Goal: Task Accomplishment & Management: Complete application form

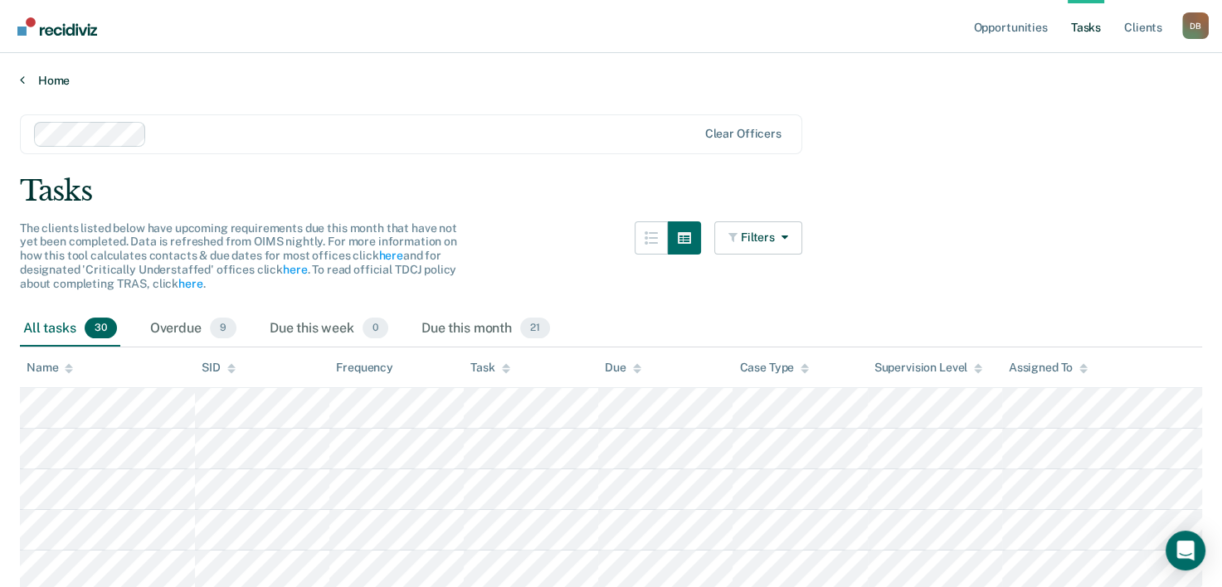
click at [29, 80] on link "Home" at bounding box center [611, 80] width 1182 height 15
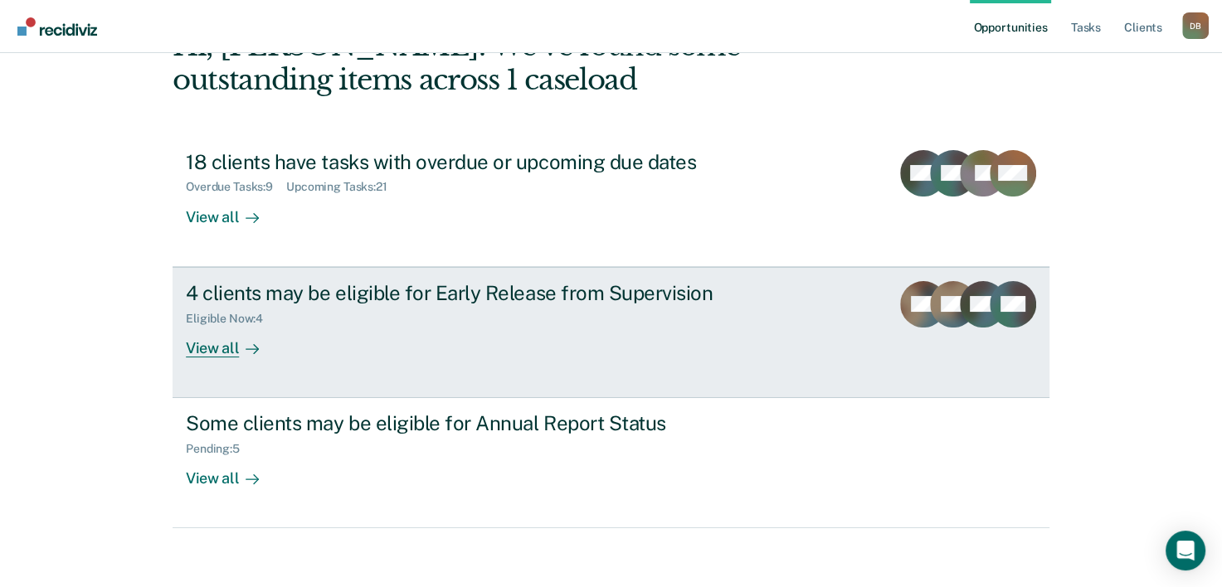
scroll to position [117, 0]
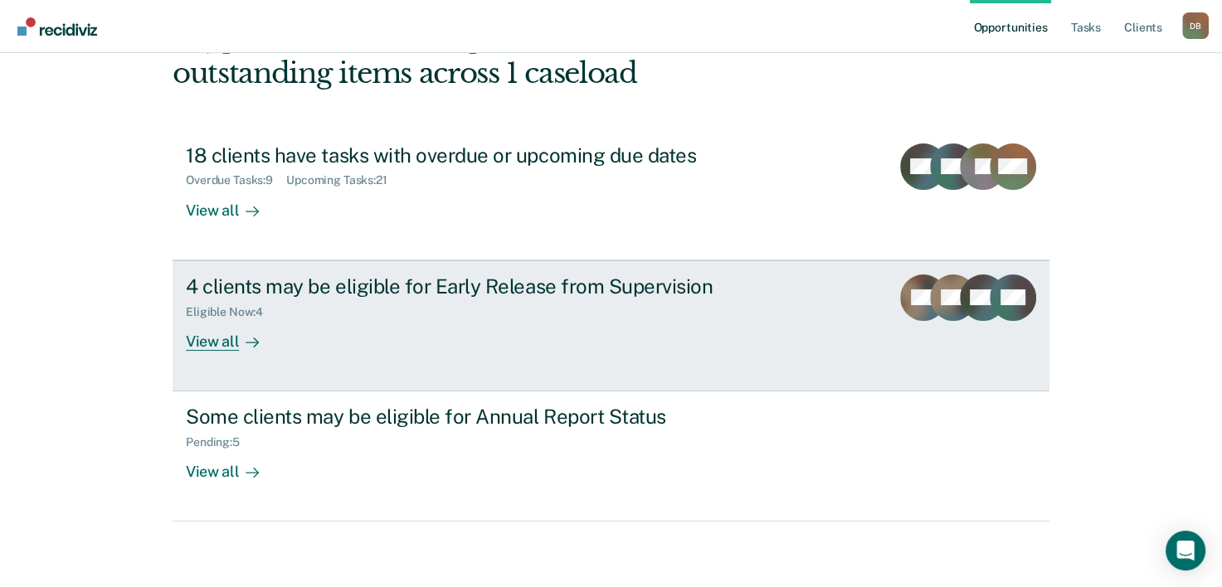
click at [358, 315] on div "Eligible Now : 4" at bounding box center [477, 309] width 582 height 21
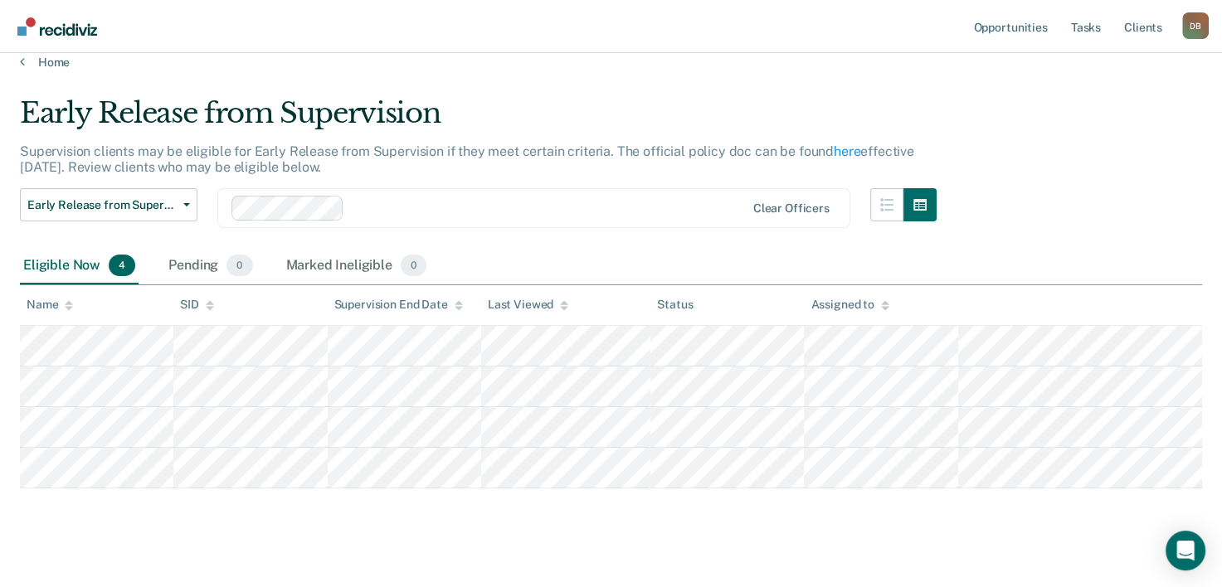
scroll to position [36, 0]
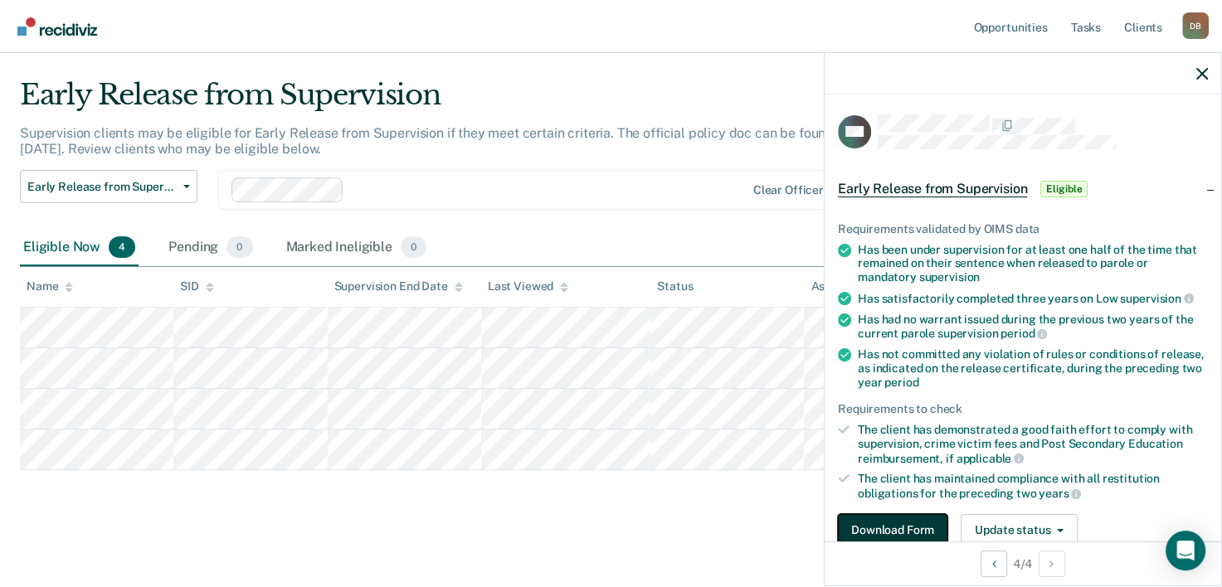
click at [875, 514] on button "Download Form" at bounding box center [892, 530] width 109 height 33
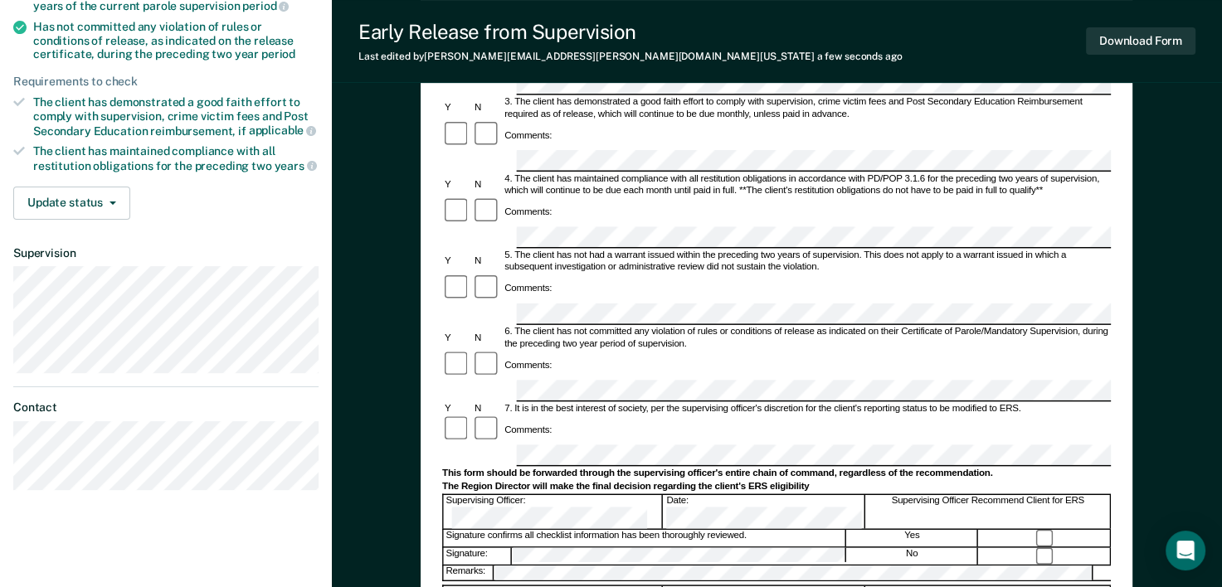
scroll to position [332, 0]
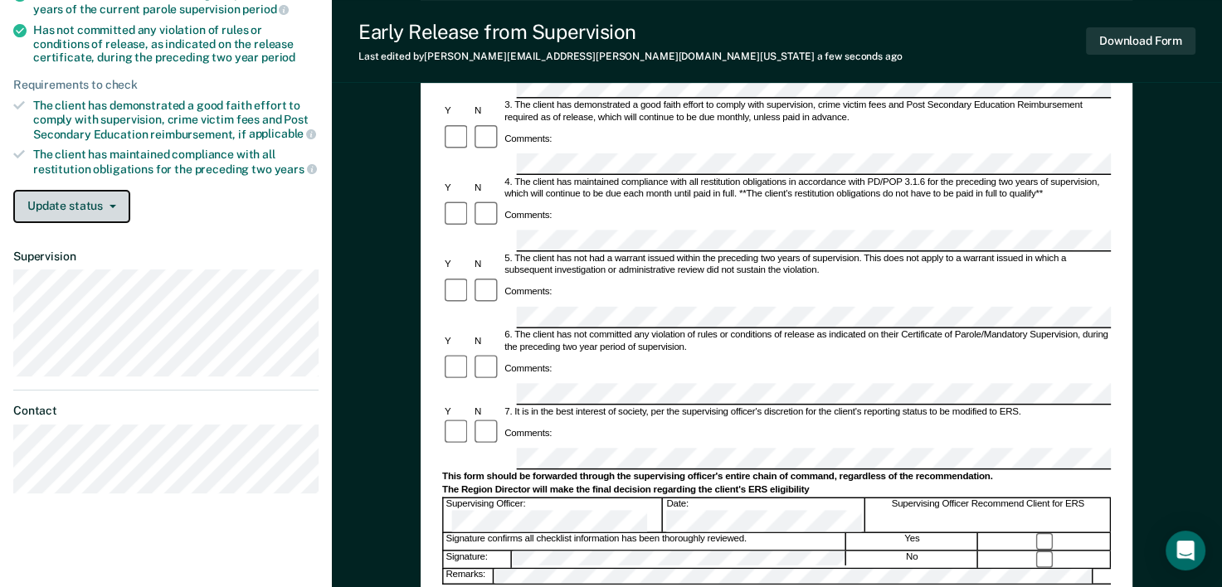
click at [89, 207] on button "Update status" at bounding box center [71, 206] width 117 height 33
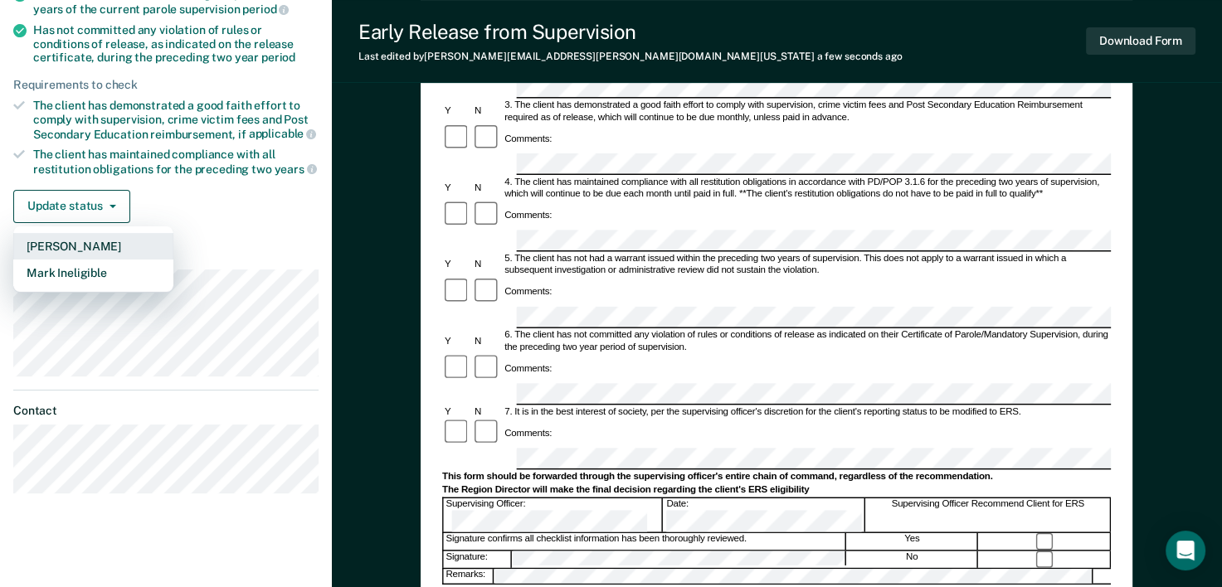
click at [95, 239] on button "Mark Pending" at bounding box center [93, 246] width 160 height 27
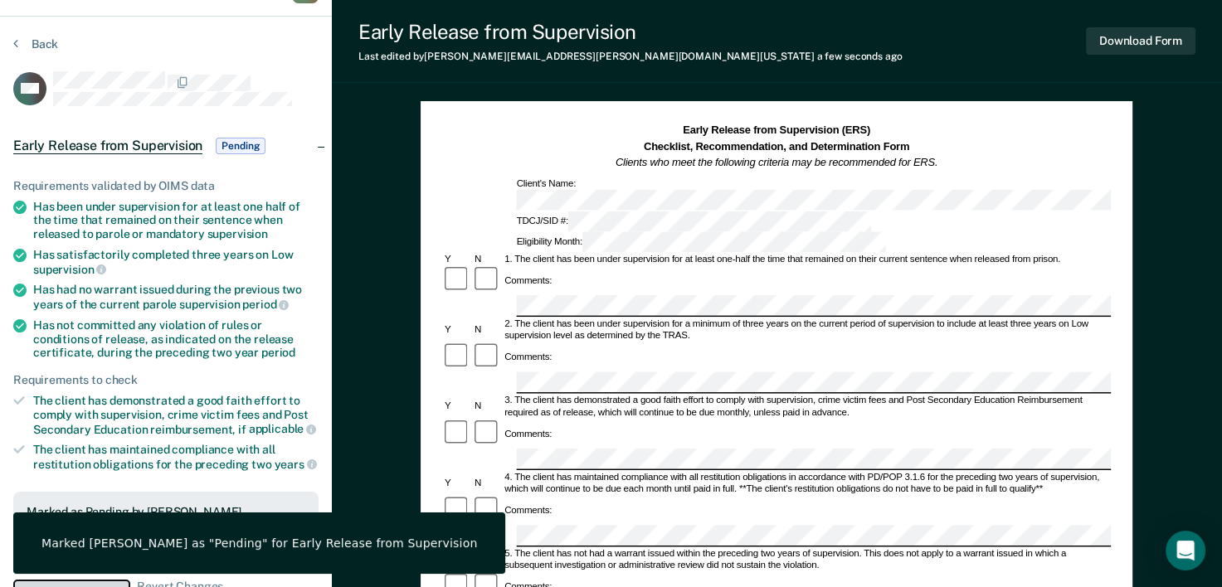
scroll to position [0, 0]
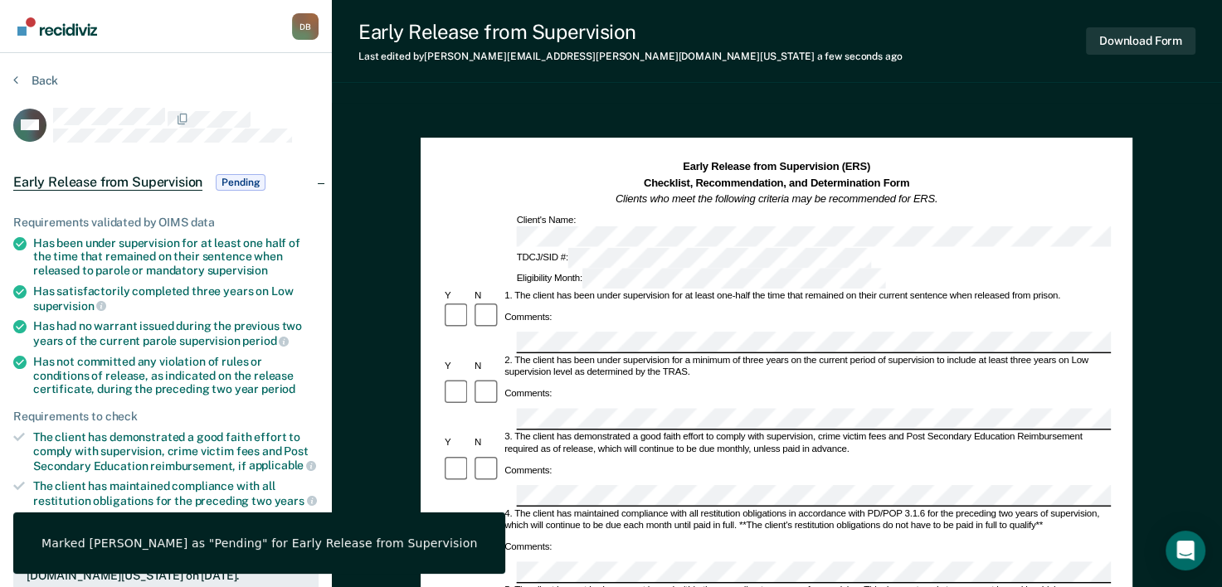
click at [10, 76] on section "Back CW Early Release from Supervision Pending Requirements validated by OIMS d…" at bounding box center [166, 503] width 332 height 900
click at [18, 76] on button "Back" at bounding box center [35, 80] width 45 height 15
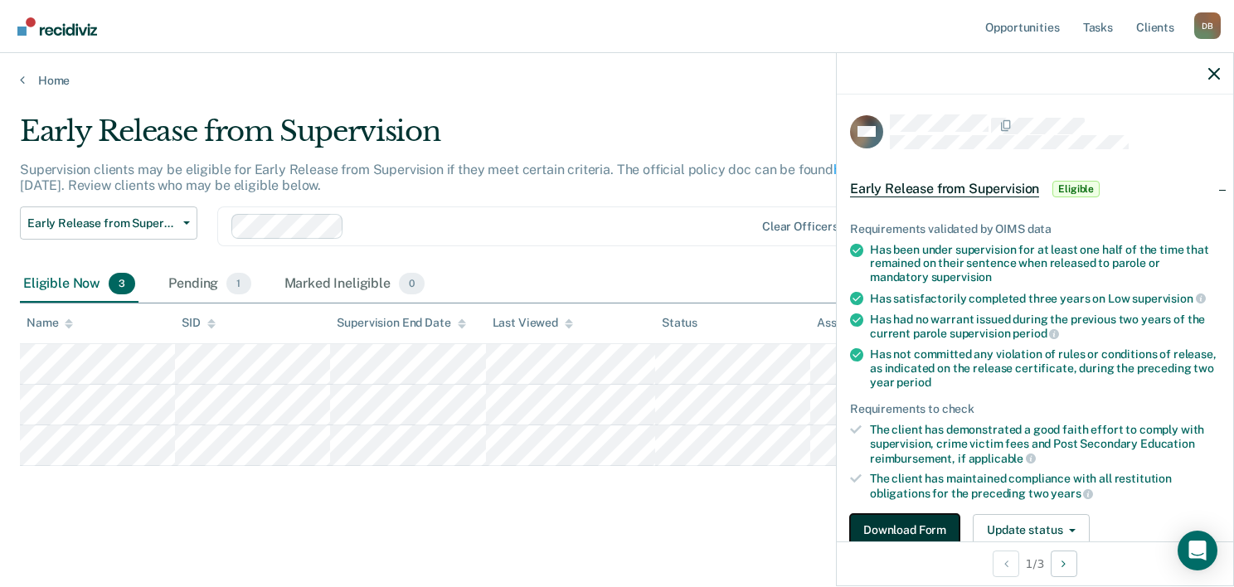
click at [922, 525] on button "Download Form" at bounding box center [904, 530] width 109 height 33
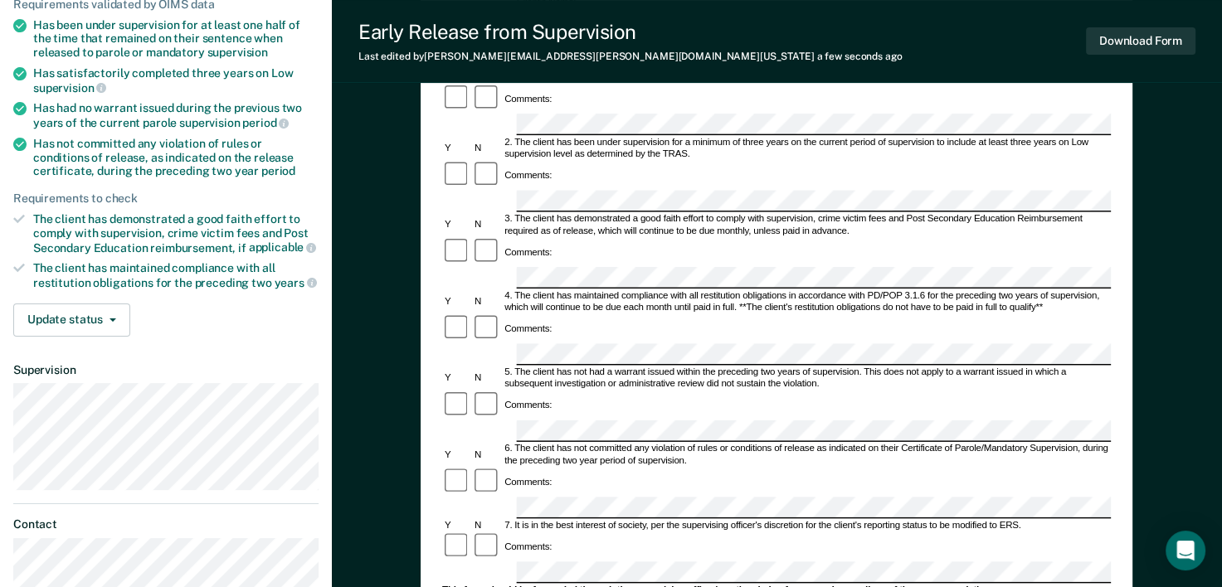
scroll to position [166, 0]
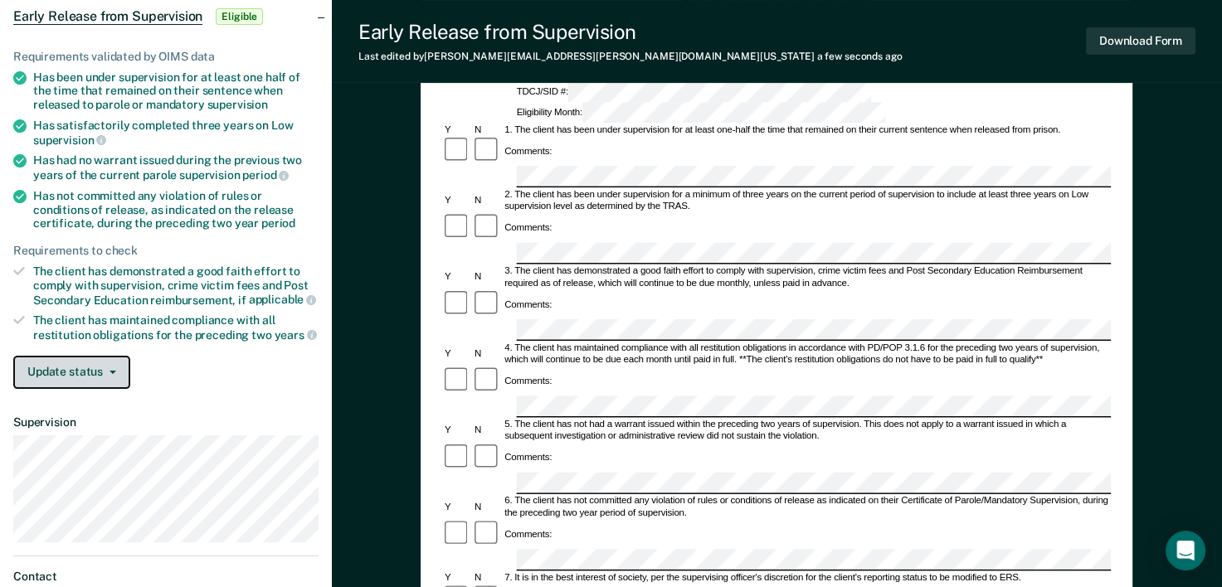
click at [31, 372] on button "Update status" at bounding box center [71, 372] width 117 height 33
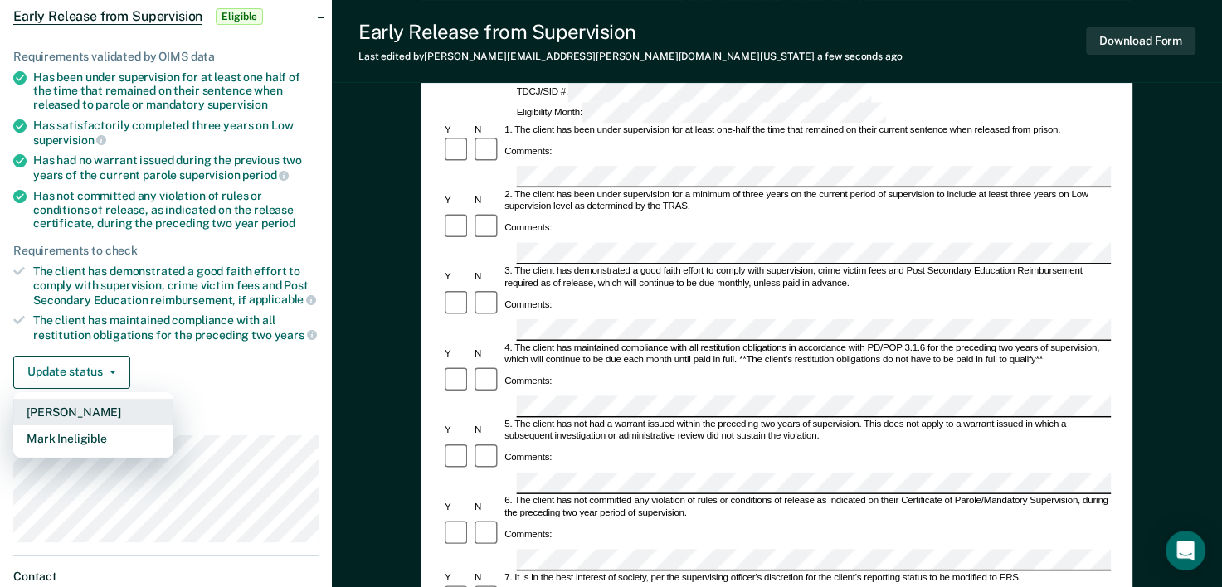
click at [103, 406] on button "Mark Pending" at bounding box center [93, 412] width 160 height 27
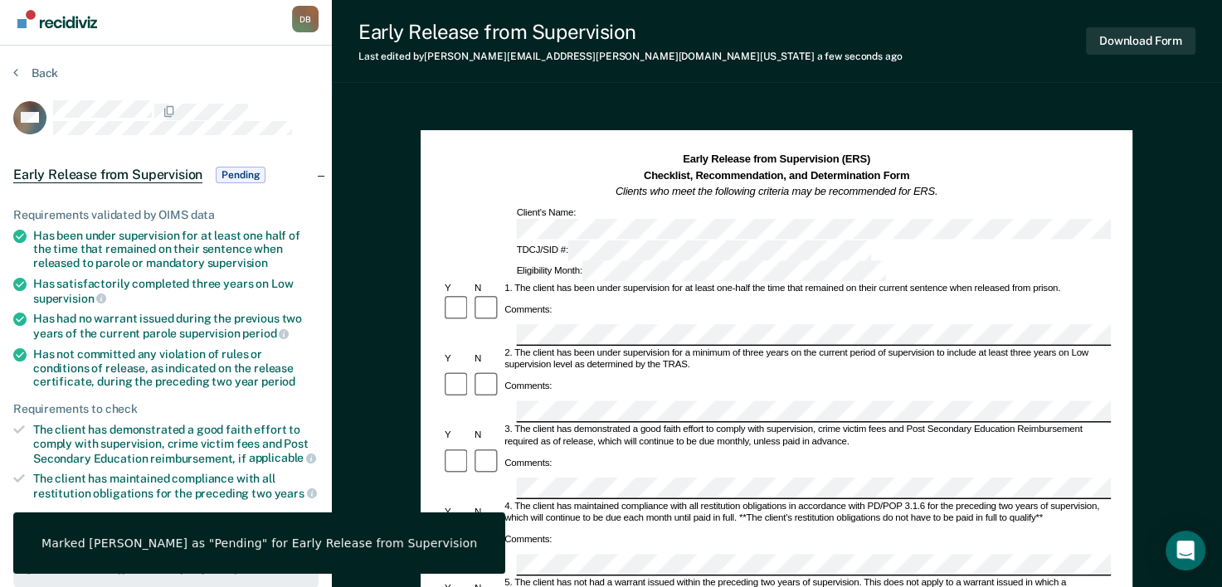
scroll to position [0, 0]
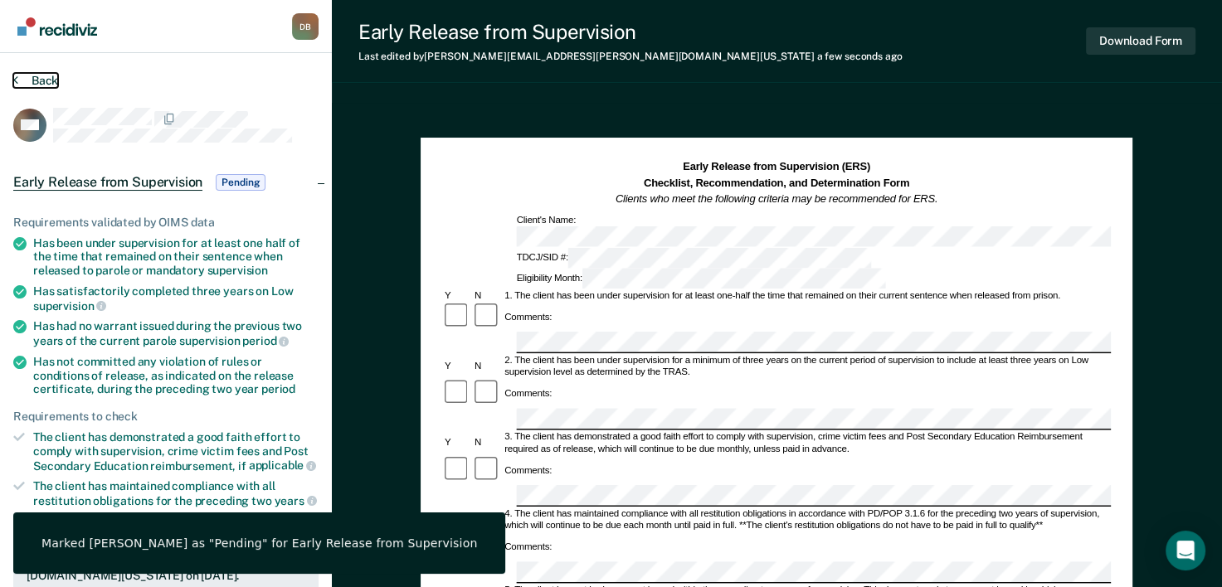
click at [54, 80] on button "Back" at bounding box center [35, 80] width 45 height 15
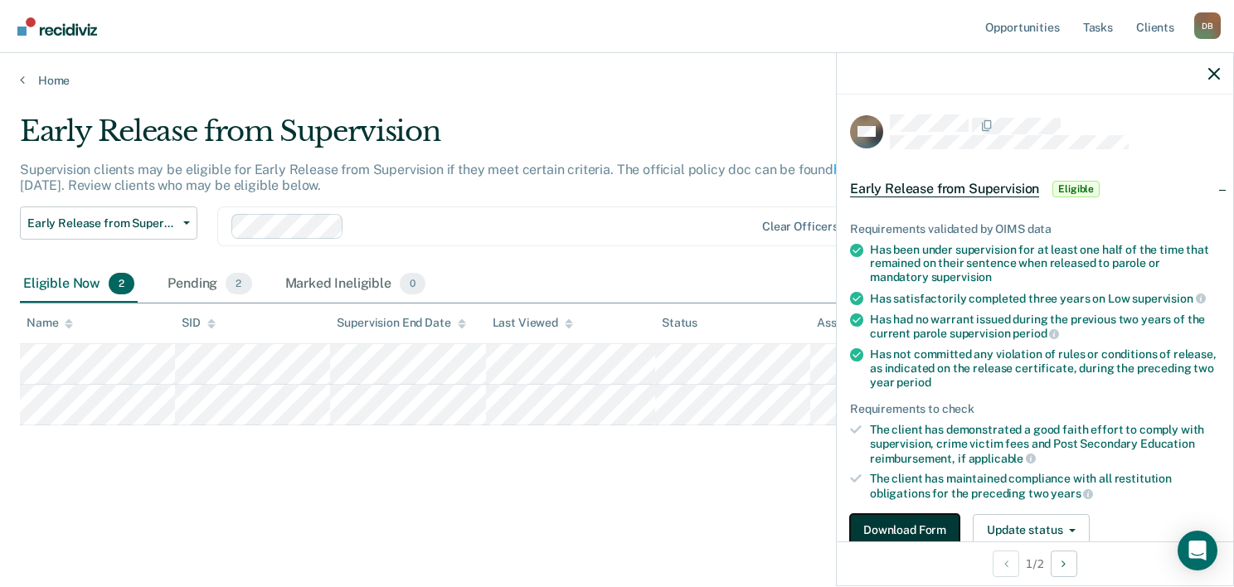
click at [939, 536] on button "Download Form" at bounding box center [904, 530] width 109 height 33
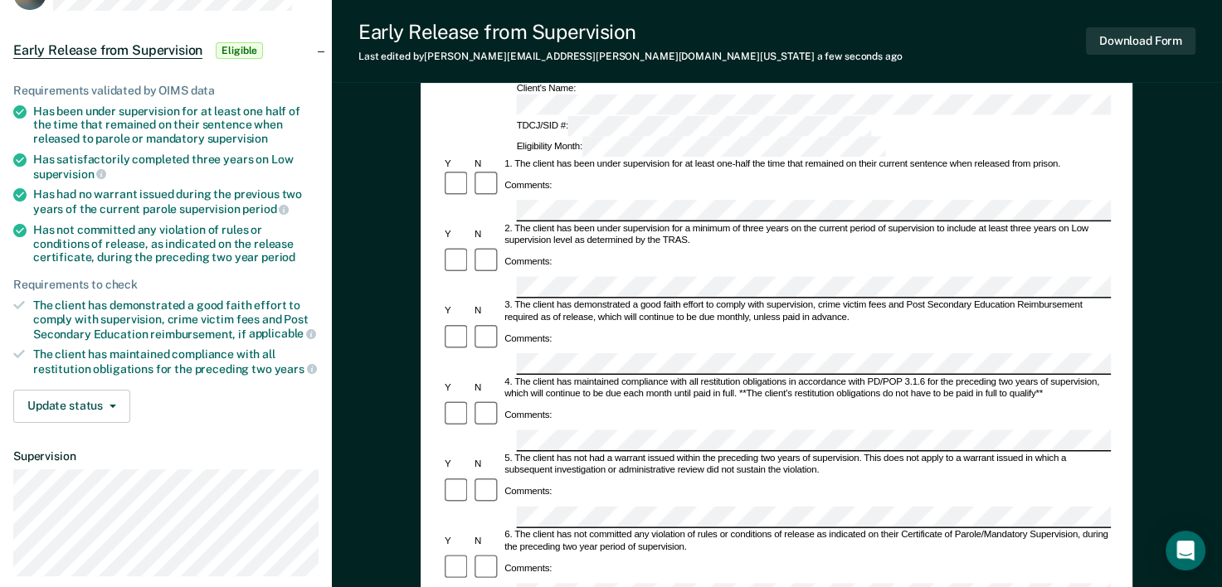
scroll to position [133, 0]
click at [377, 222] on div "Early Release from Supervision (ERS) Checklist, Recommendation, and Determinati…" at bounding box center [777, 515] width 890 height 1091
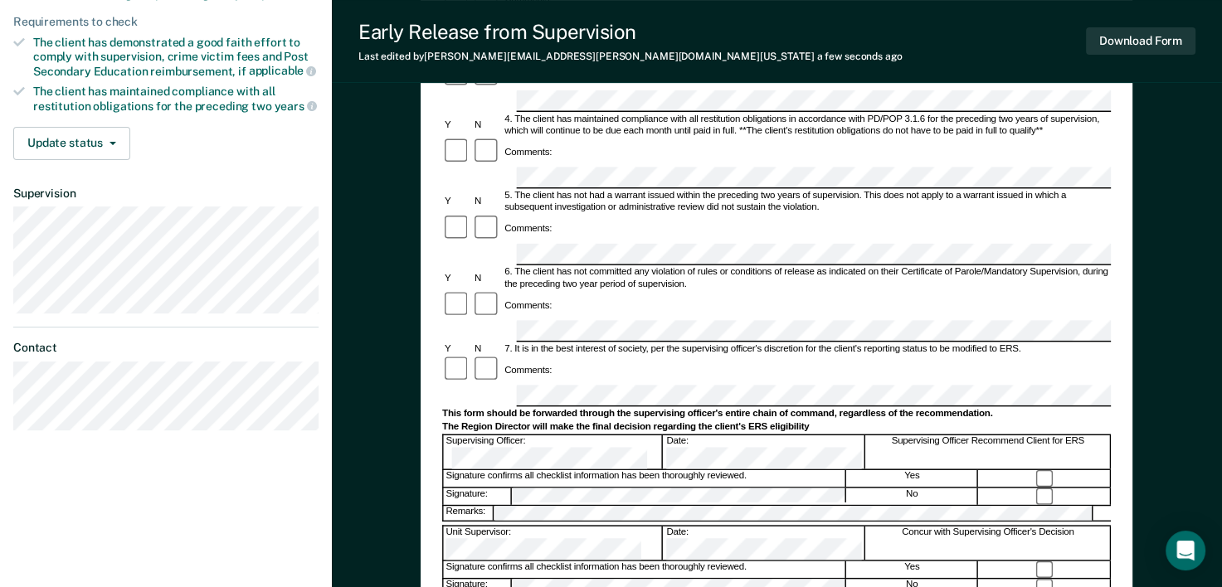
scroll to position [415, 0]
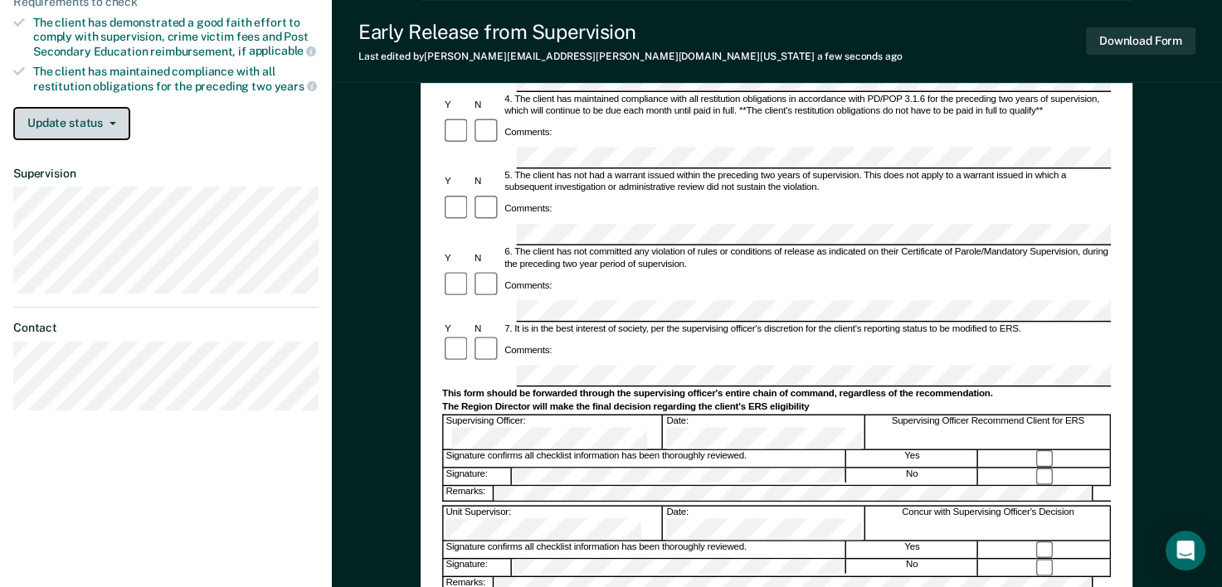
click at [71, 120] on button "Update status" at bounding box center [71, 123] width 117 height 33
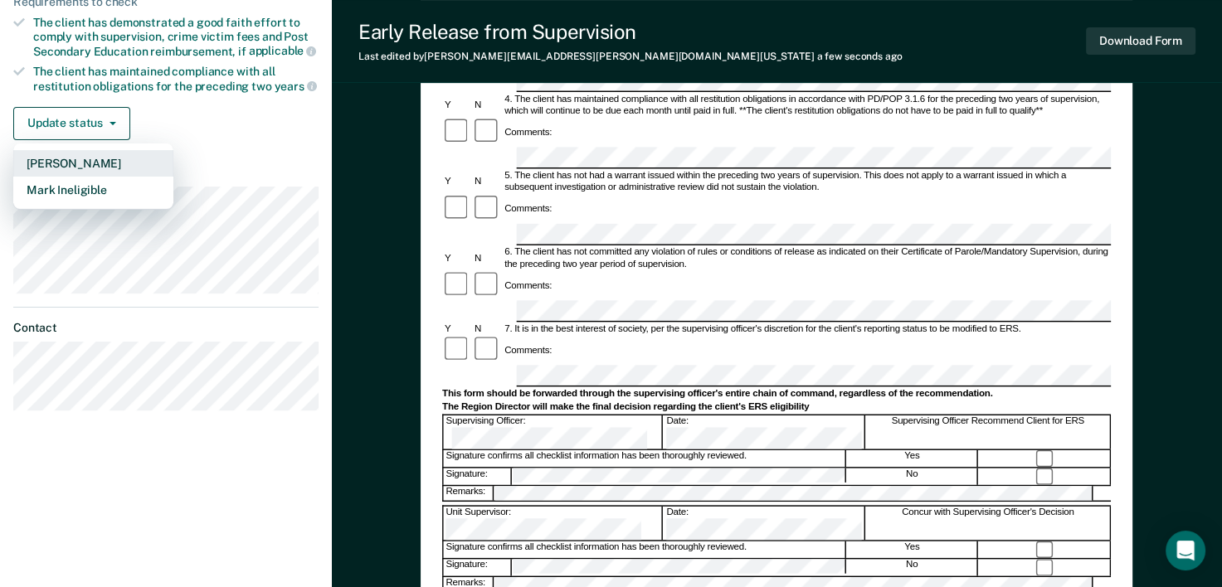
click at [72, 158] on button "Mark Pending" at bounding box center [93, 163] width 160 height 27
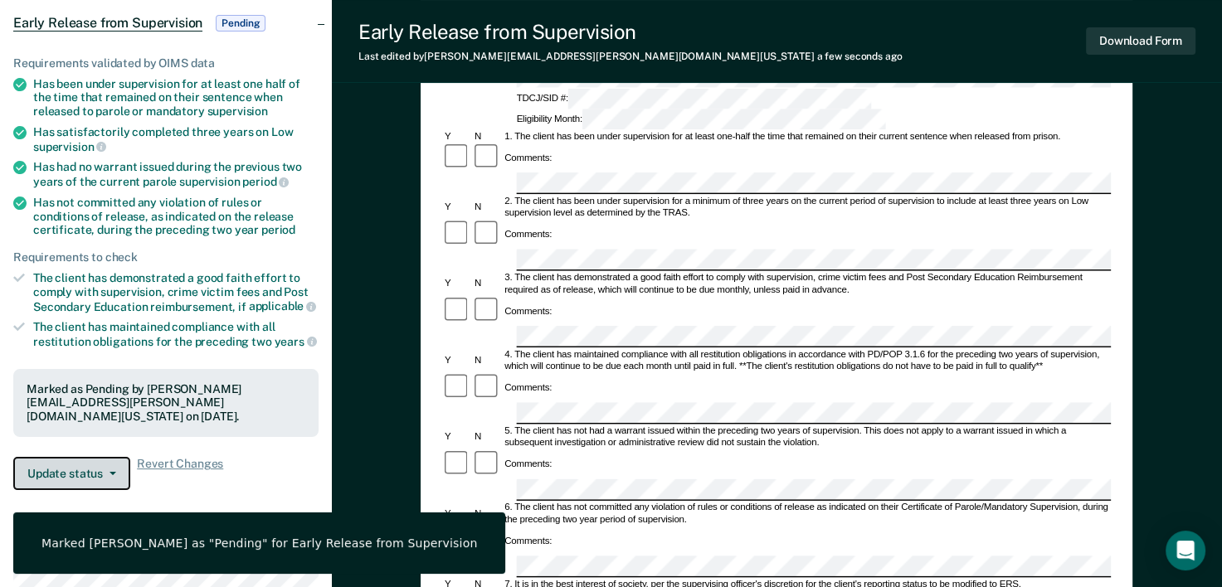
scroll to position [0, 0]
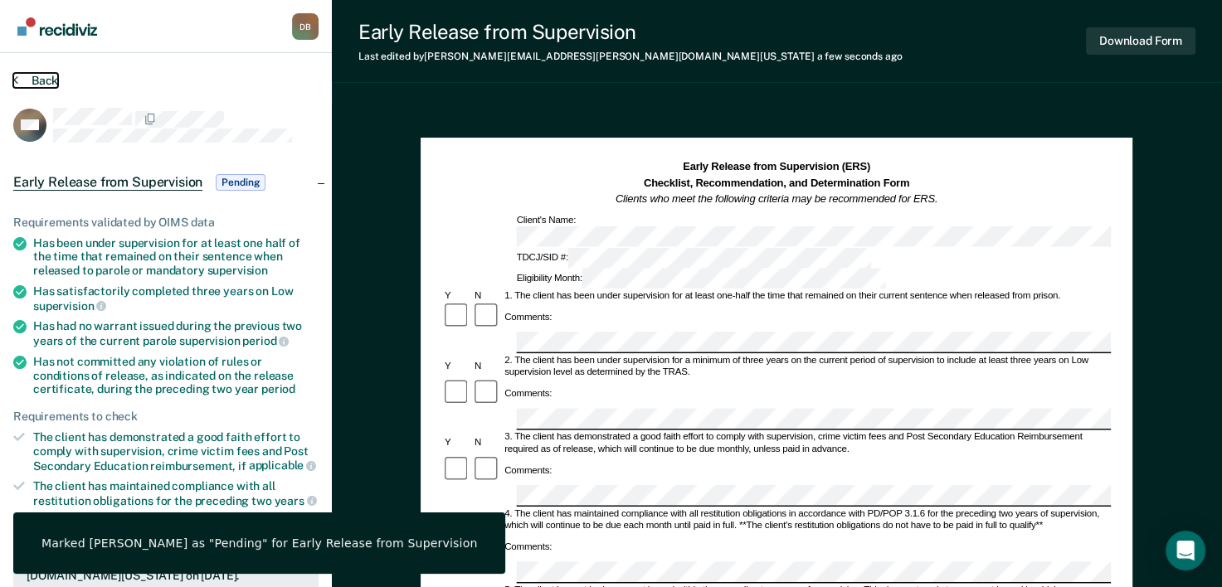
click at [22, 74] on button "Back" at bounding box center [35, 80] width 45 height 15
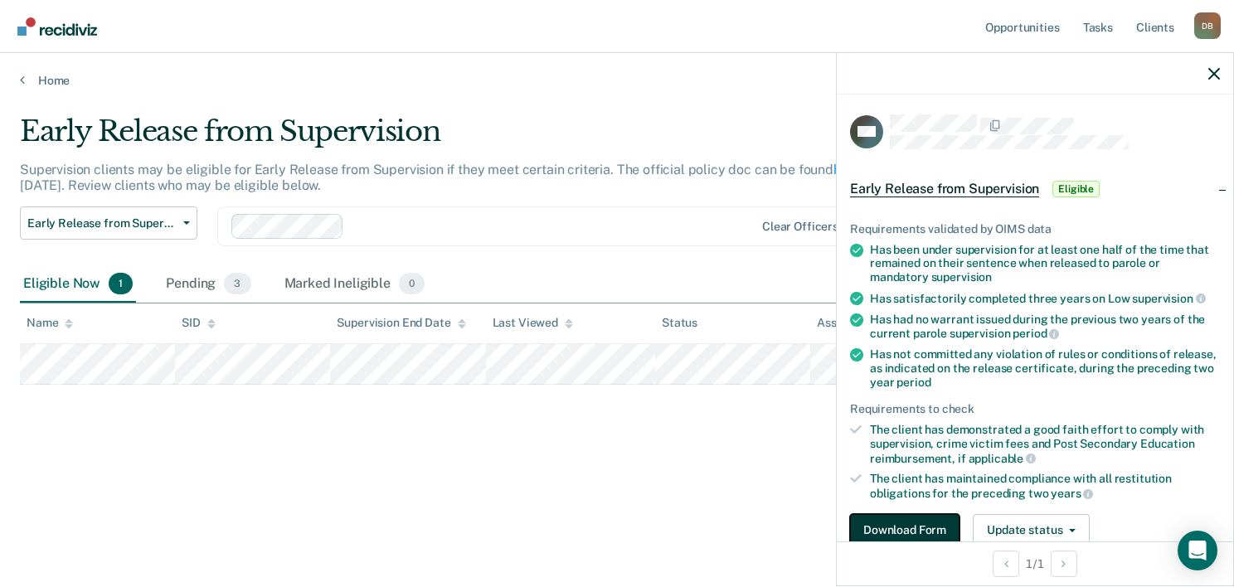
click at [889, 514] on button "Download Form" at bounding box center [904, 530] width 109 height 33
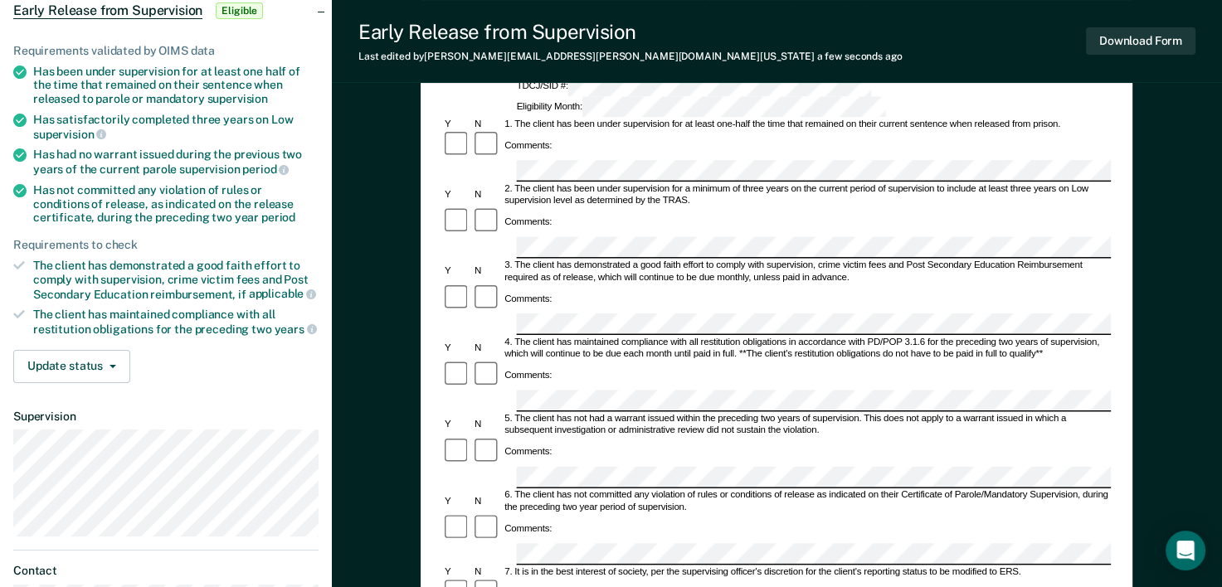
scroll to position [166, 0]
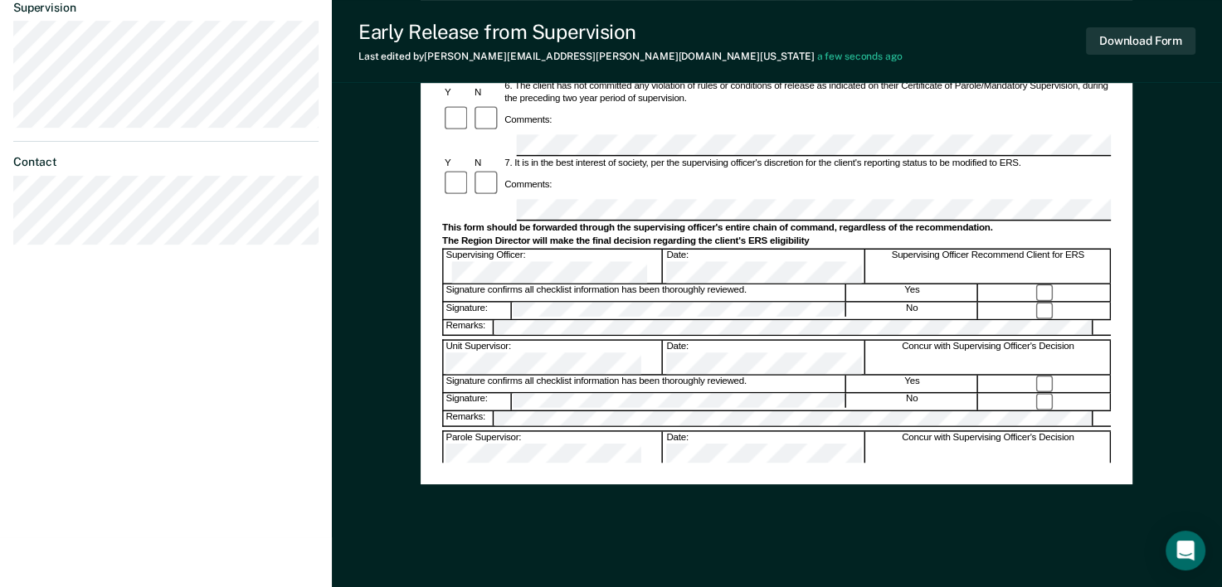
scroll to position [249, 0]
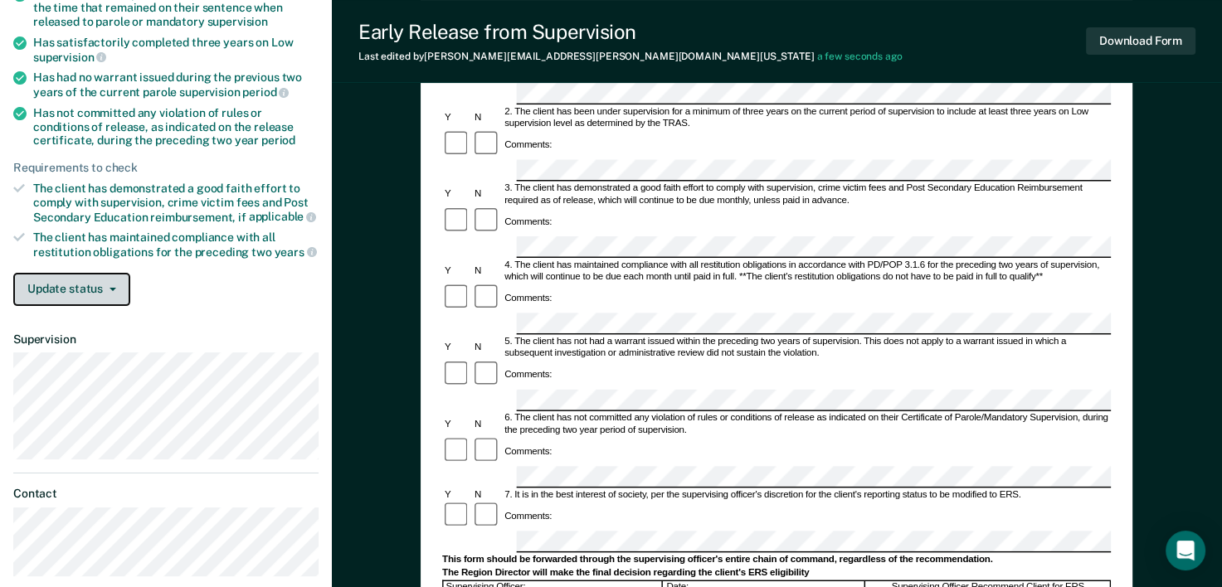
click at [53, 279] on button "Update status" at bounding box center [71, 289] width 117 height 33
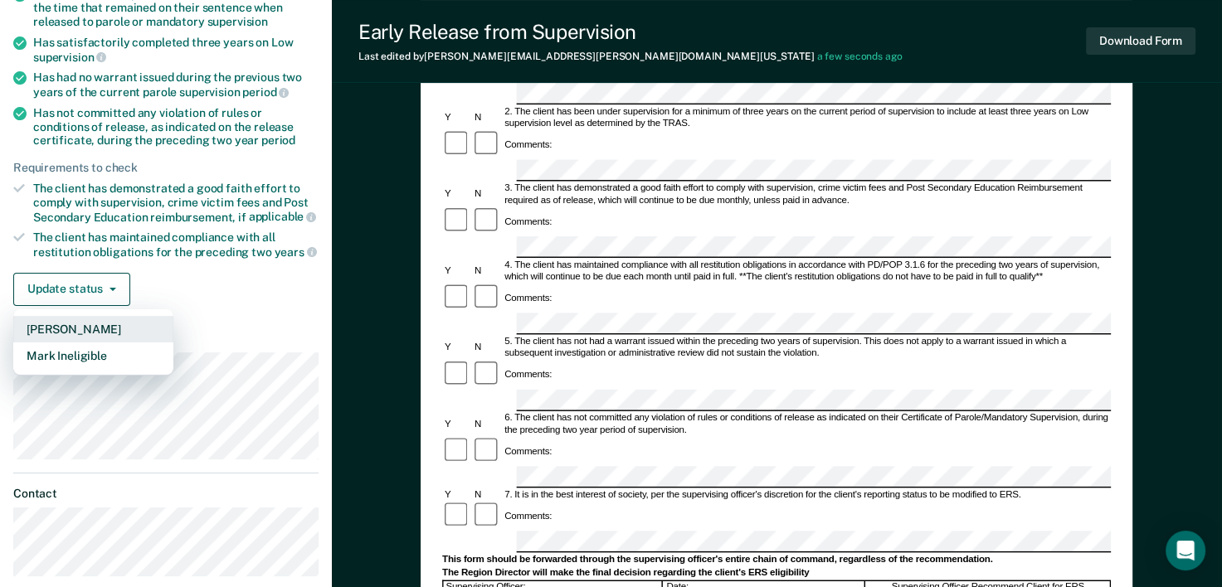
click at [63, 320] on button "Mark Pending" at bounding box center [93, 329] width 160 height 27
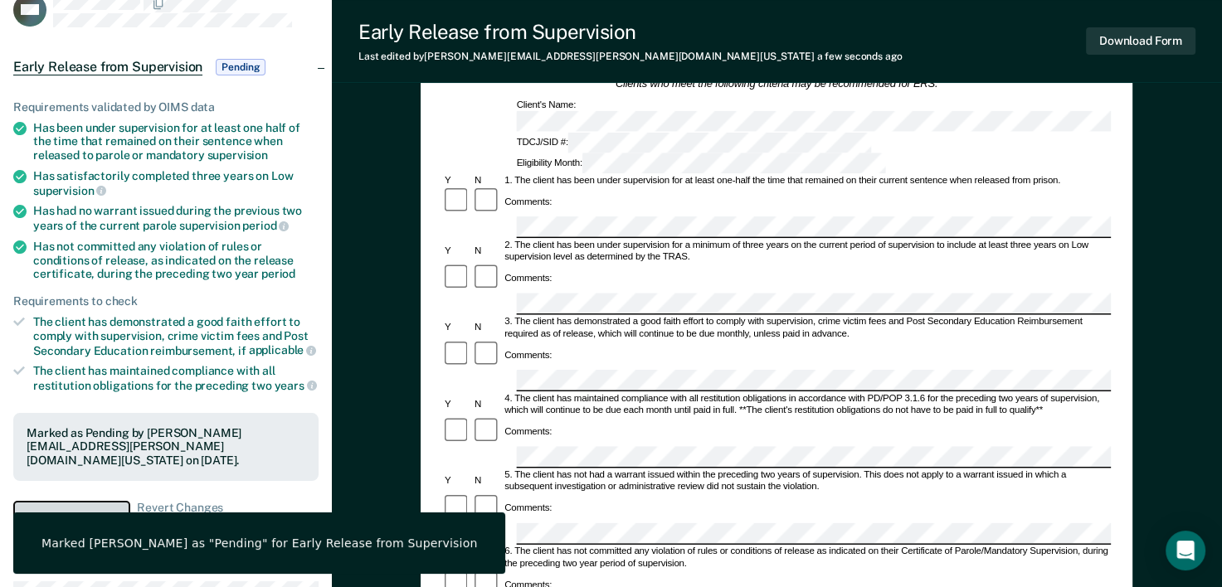
scroll to position [0, 0]
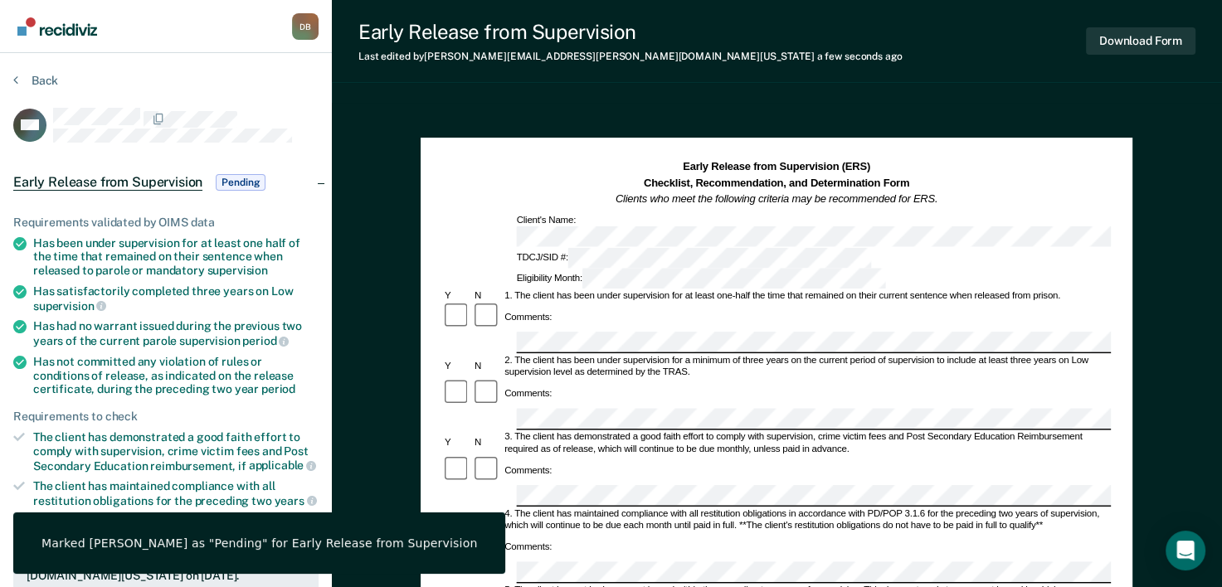
click at [36, 70] on section "Back KW Early Release from Supervision Pending Requirements validated by OIMS d…" at bounding box center [166, 503] width 332 height 900
click at [35, 73] on button "Back" at bounding box center [35, 80] width 45 height 15
